Goal: Task Accomplishment & Management: Use online tool/utility

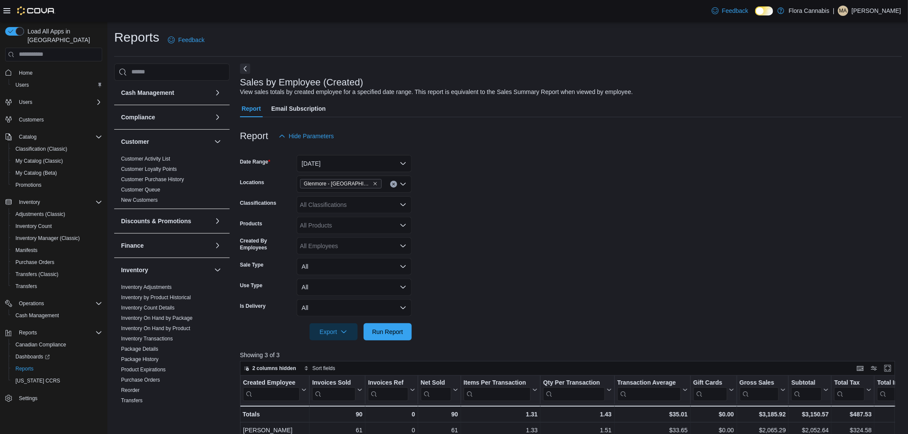
scroll to position [306, 0]
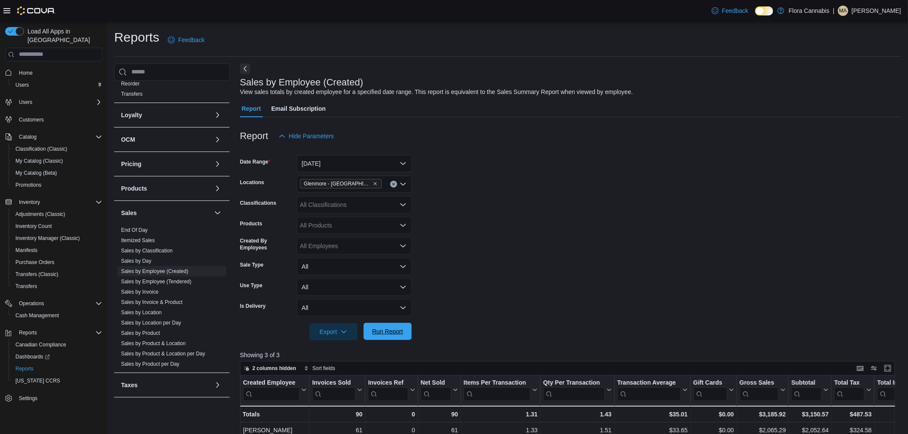
click at [389, 334] on span "Run Report" at bounding box center [387, 331] width 31 height 9
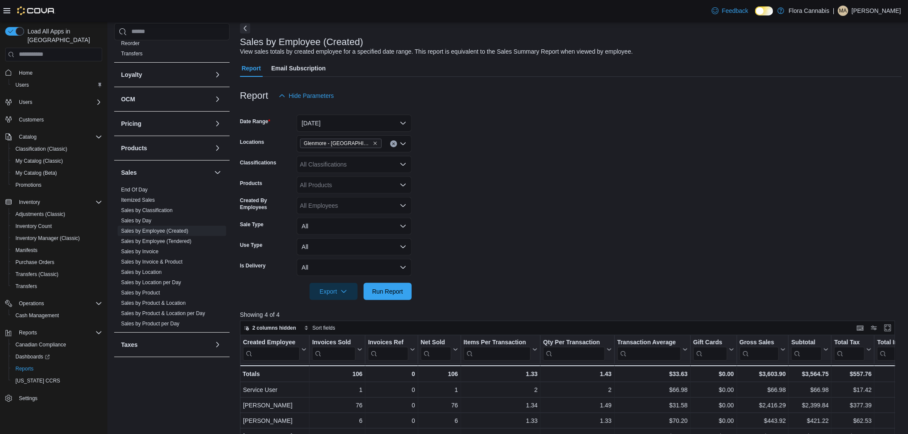
scroll to position [0, 0]
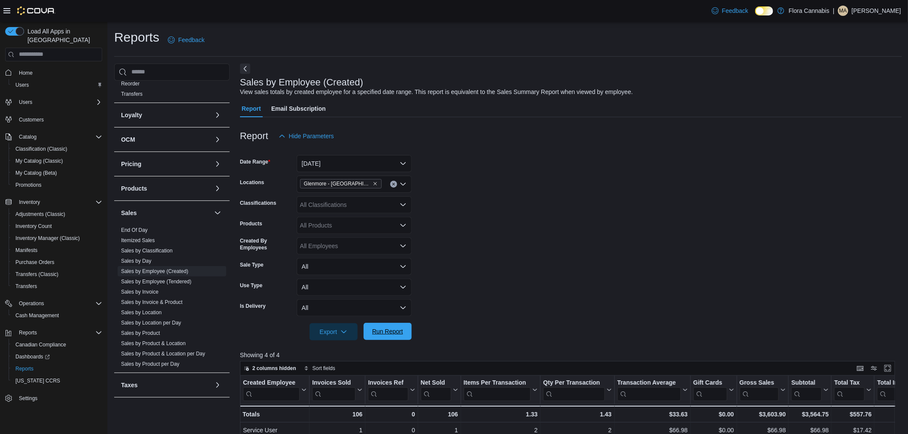
click at [398, 333] on span "Run Report" at bounding box center [387, 331] width 31 height 9
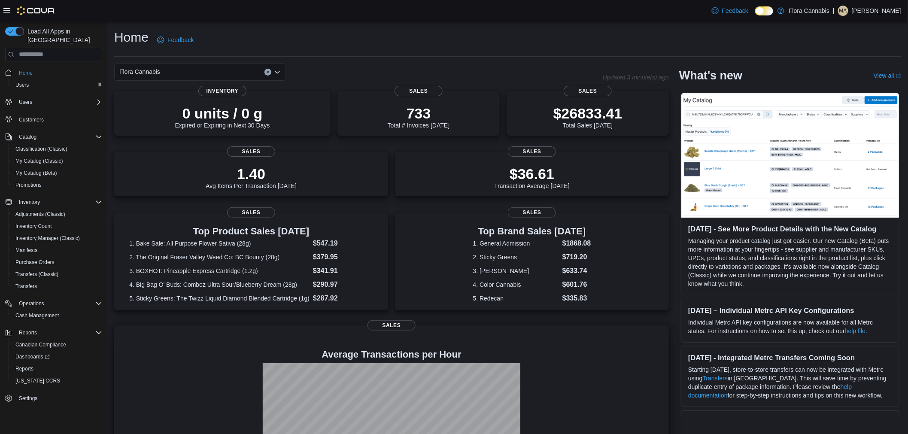
click at [601, 368] on div at bounding box center [391, 427] width 541 height 129
